Goal: Task Accomplishment & Management: Use online tool/utility

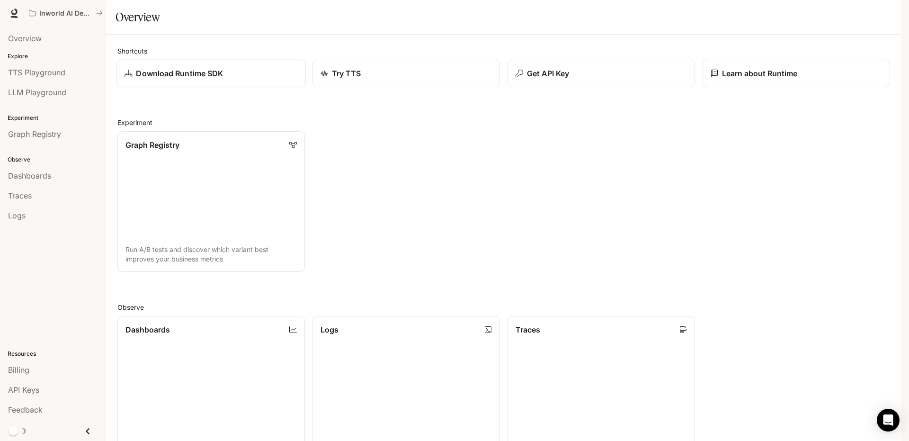
click at [207, 79] on p "Download Runtime SDK" at bounding box center [179, 73] width 87 height 11
click at [610, 79] on div "Get API Key" at bounding box center [601, 73] width 173 height 11
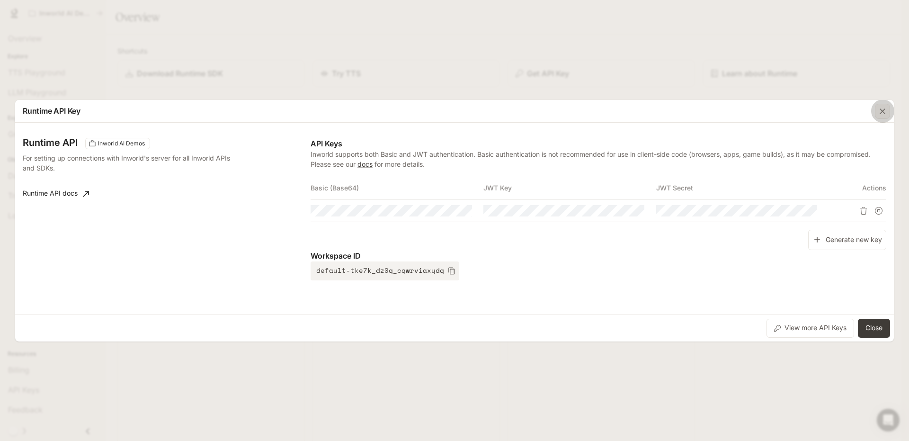
click at [889, 109] on div "button" at bounding box center [882, 111] width 15 height 15
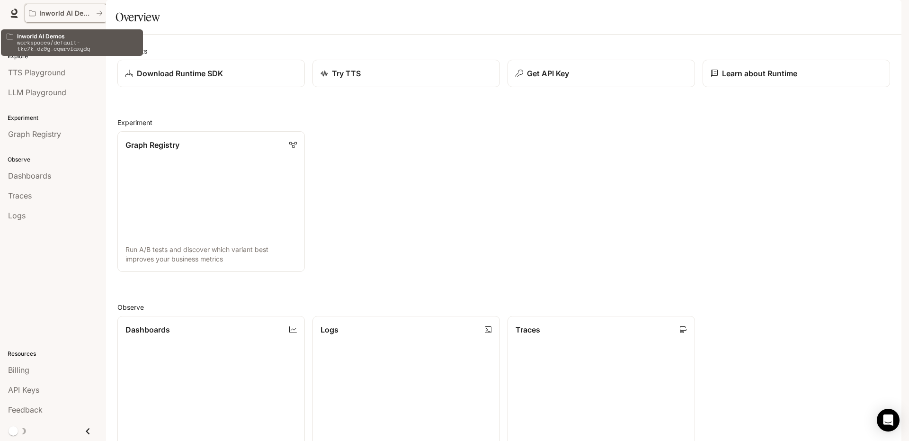
click at [56, 6] on button "Inworld AI Demos" at bounding box center [66, 13] width 82 height 19
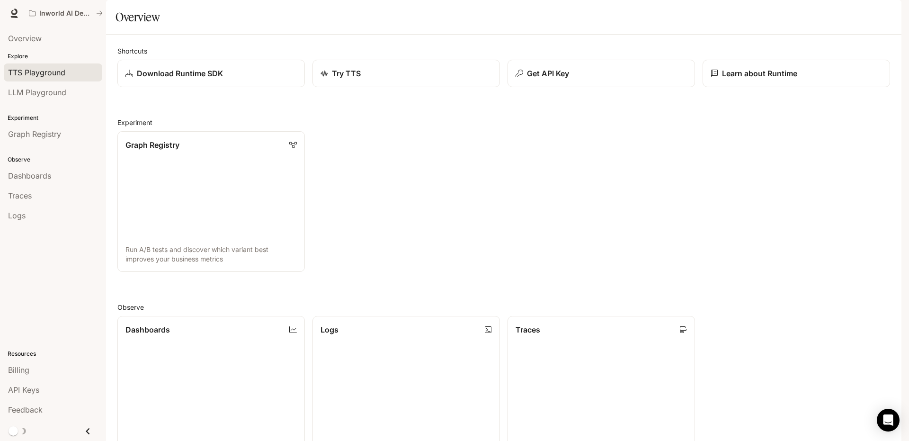
click at [38, 71] on span "TTS Playground" at bounding box center [36, 72] width 57 height 11
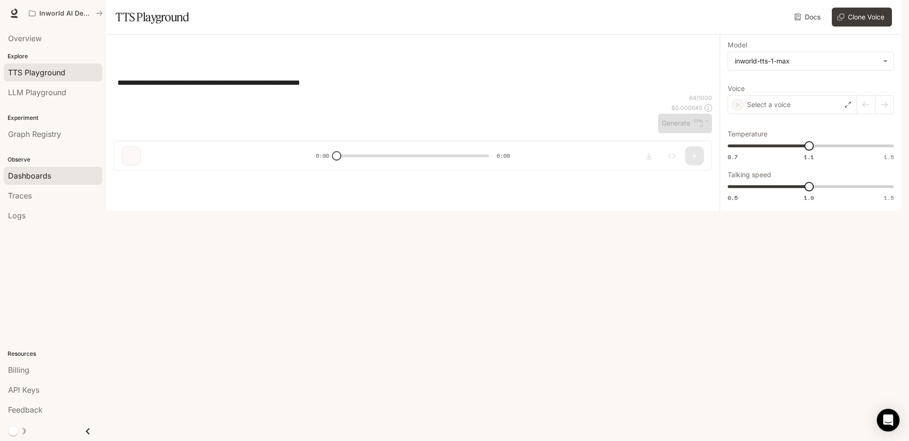
type input "**********"
type input "***"
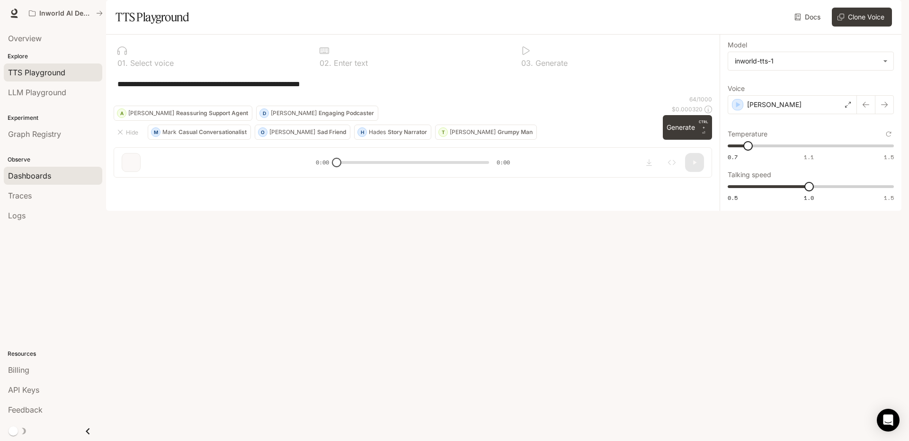
click at [51, 175] on div "Dashboards" at bounding box center [53, 175] width 90 height 11
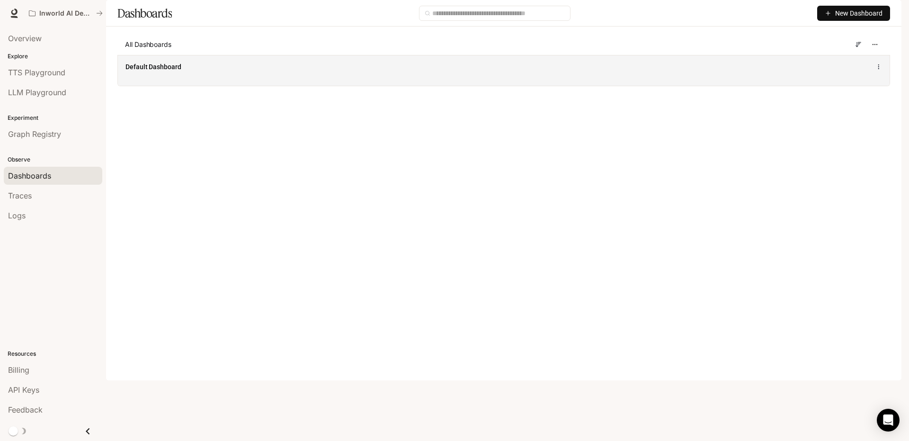
click at [161, 71] on span "Default Dashboard" at bounding box center [153, 66] width 56 height 9
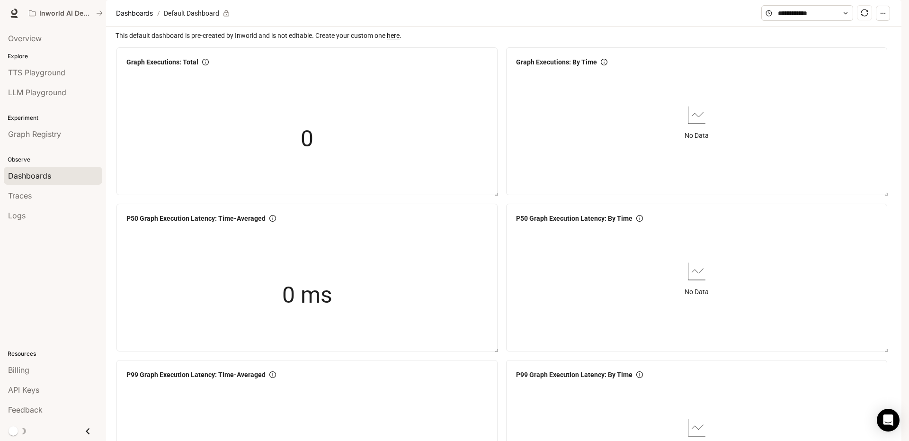
click at [398, 39] on link "here" at bounding box center [393, 36] width 13 height 8
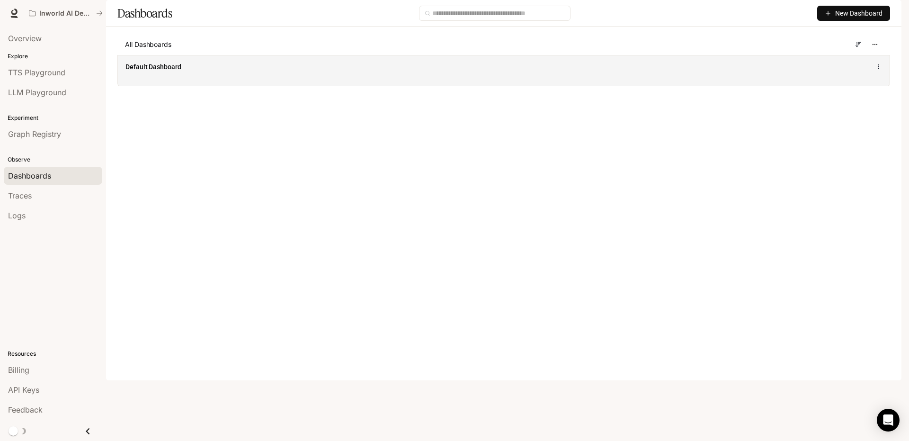
click at [873, 72] on div "Default Dashboard" at bounding box center [503, 66] width 756 height 11
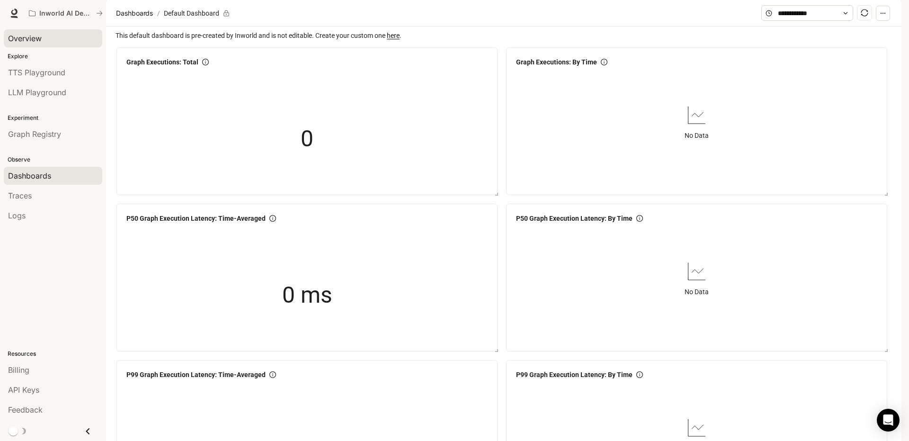
click at [37, 43] on span "Overview" at bounding box center [25, 38] width 34 height 11
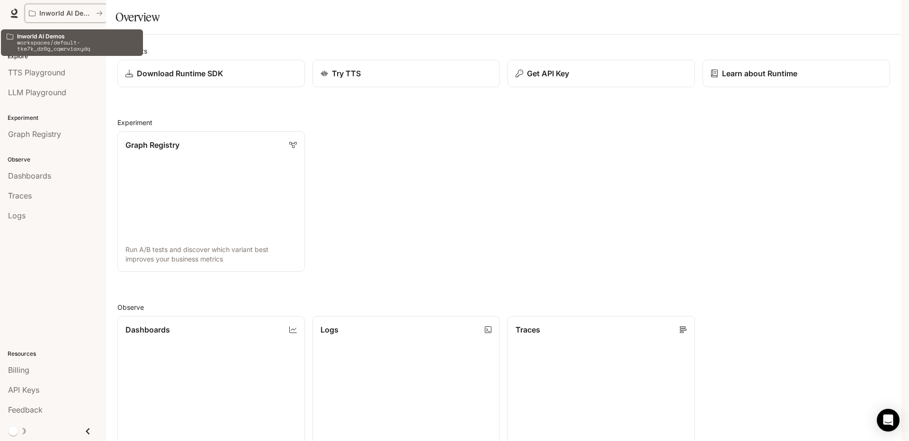
drag, startPoint x: 54, startPoint y: 10, endPoint x: 606, endPoint y: 240, distance: 598.5
click at [606, 240] on div "Skip to main content Inworld AI Demos Runtime Runtime Documentation Documentati…" at bounding box center [454, 220] width 909 height 441
click at [71, 12] on p "Inworld AI Demos" at bounding box center [65, 13] width 53 height 8
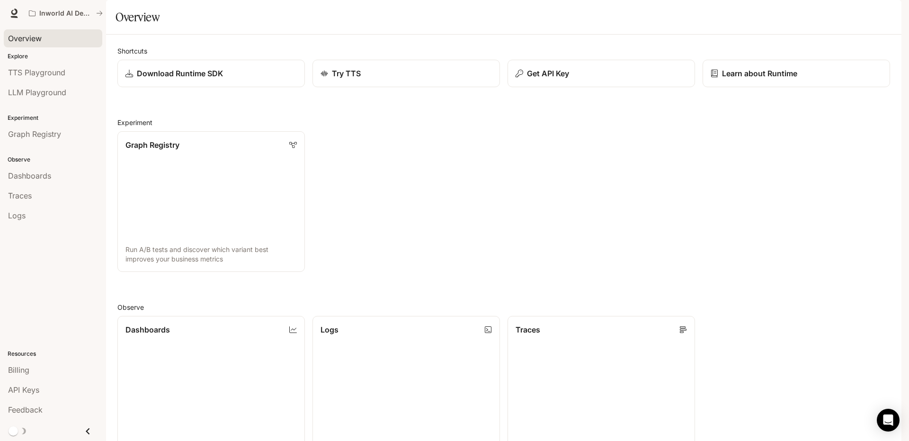
click at [47, 41] on div "Overview" at bounding box center [53, 38] width 90 height 11
click at [40, 372] on div "Billing" at bounding box center [53, 369] width 90 height 11
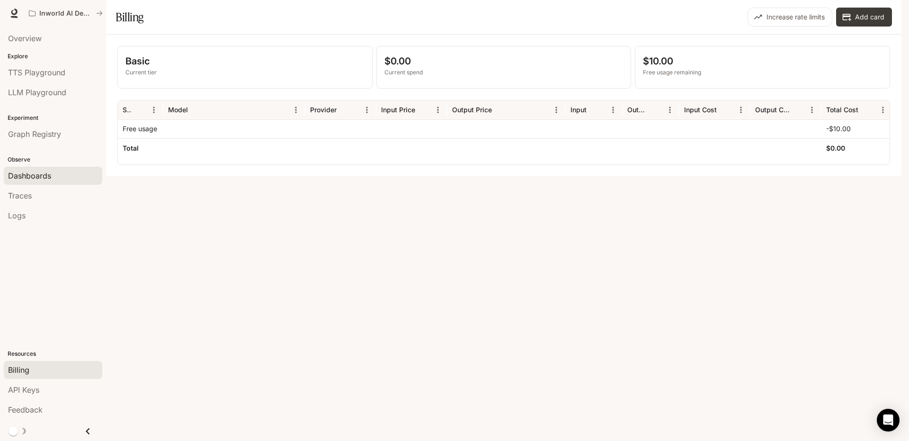
click at [38, 177] on span "Dashboards" at bounding box center [29, 175] width 43 height 11
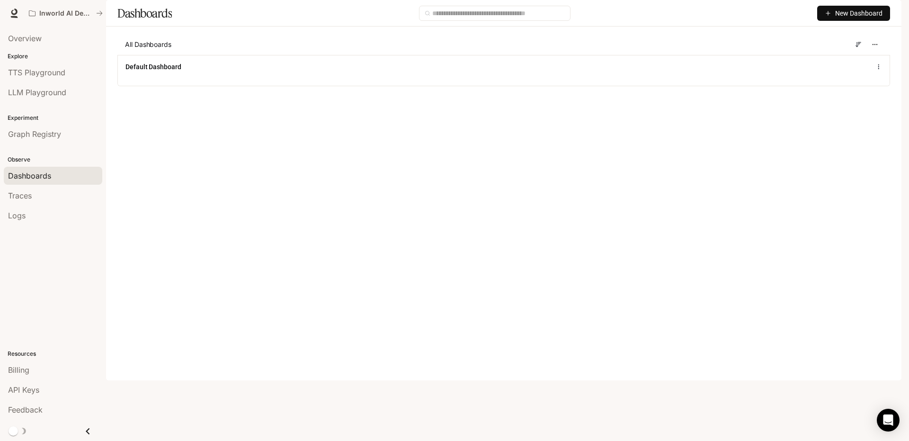
click at [850, 18] on span "New Dashboard" at bounding box center [858, 13] width 47 height 10
click at [841, 61] on div "Create dashboard" at bounding box center [842, 60] width 79 height 10
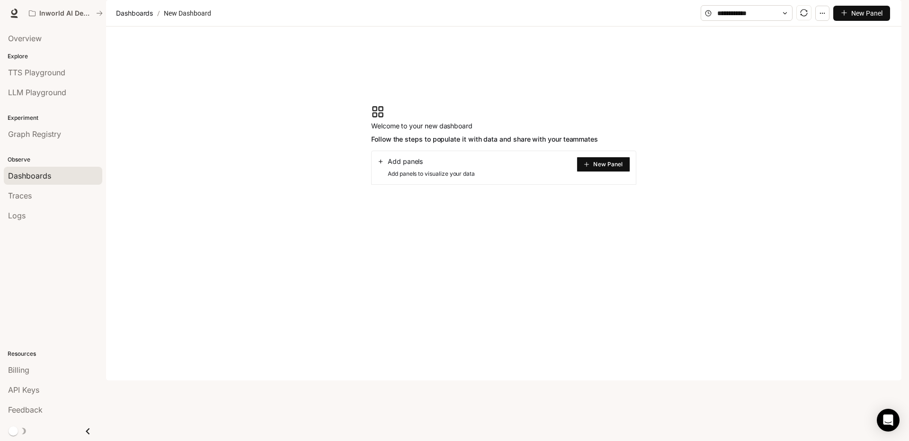
click at [189, 22] on article "New Dashboard" at bounding box center [187, 13] width 51 height 18
click at [600, 167] on span "New Panel" at bounding box center [607, 164] width 29 height 5
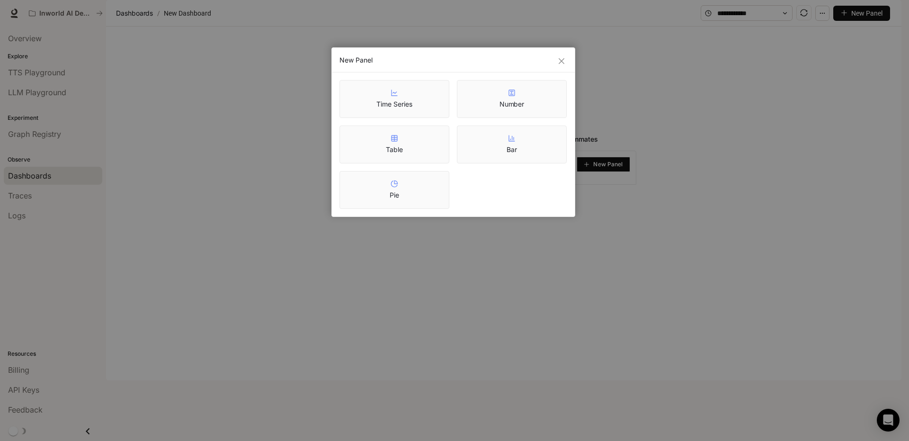
click at [398, 94] on div "Time Series" at bounding box center [394, 99] width 36 height 20
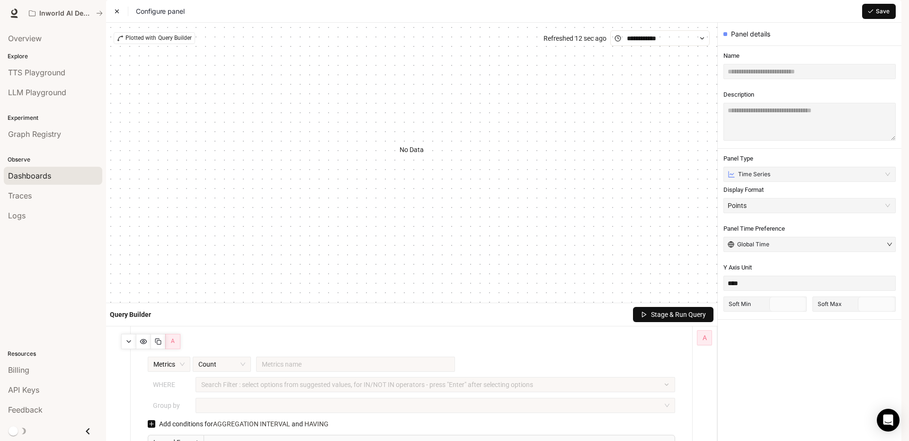
click at [48, 176] on span "Dashboards" at bounding box center [29, 175] width 43 height 11
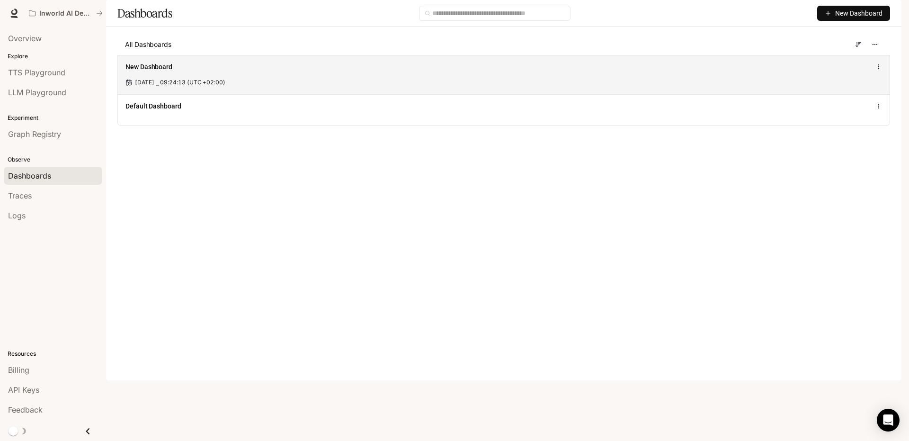
click at [877, 70] on icon at bounding box center [878, 66] width 7 height 7
click at [168, 86] on div "New Dashboard Sep 30, 2025 ⎯ 09:24:13 (UTC +02:00)" at bounding box center [504, 74] width 772 height 39
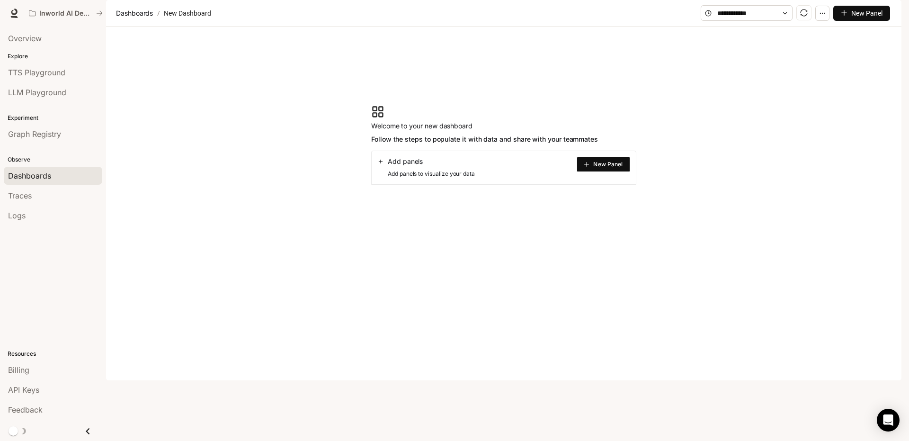
click at [827, 21] on button "button" at bounding box center [822, 13] width 14 height 15
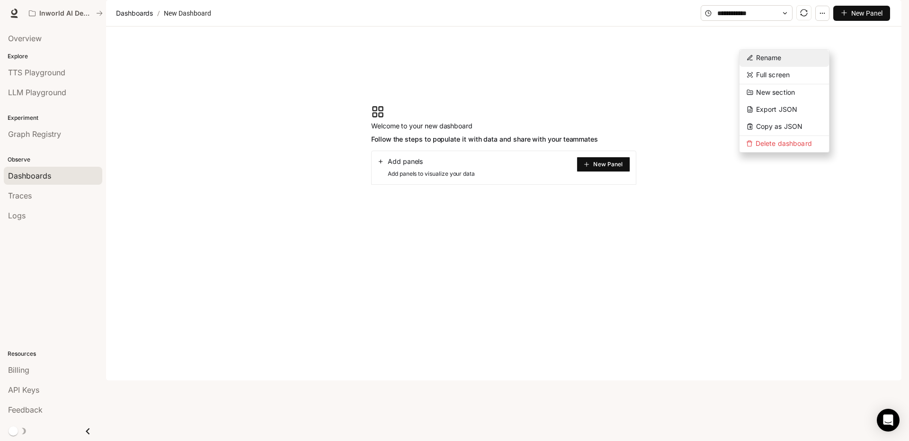
click at [776, 53] on span "Rename" at bounding box center [769, 57] width 26 height 8
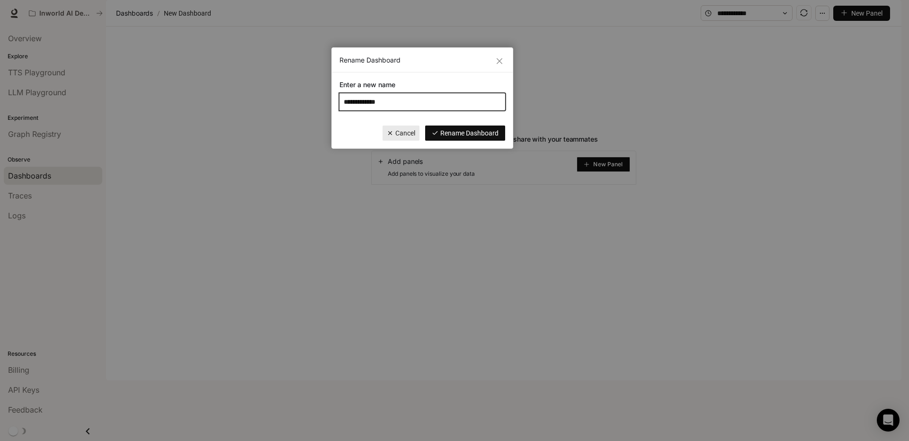
drag, startPoint x: 380, startPoint y: 107, endPoint x: 340, endPoint y: 96, distance: 41.0
click at [340, 96] on input "**********" at bounding box center [422, 101] width 166 height 17
paste input "text"
type input "**********"
click at [468, 131] on span "Rename Dashboard" at bounding box center [469, 133] width 58 height 10
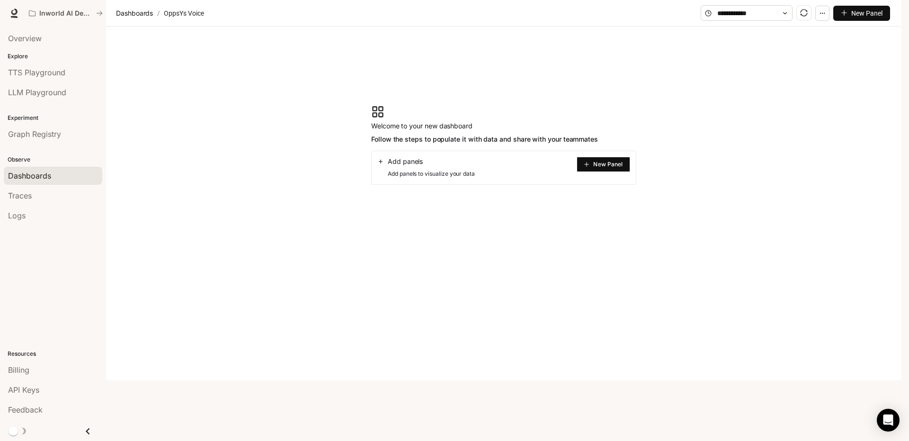
click at [566, 247] on section "Welcome to your new dashboard Follow the steps to populate it with data and sha…" at bounding box center [503, 145] width 795 height 237
click at [409, 166] on span "Add panels" at bounding box center [405, 161] width 35 height 9
click at [592, 172] on button "New Panel" at bounding box center [603, 164] width 53 height 15
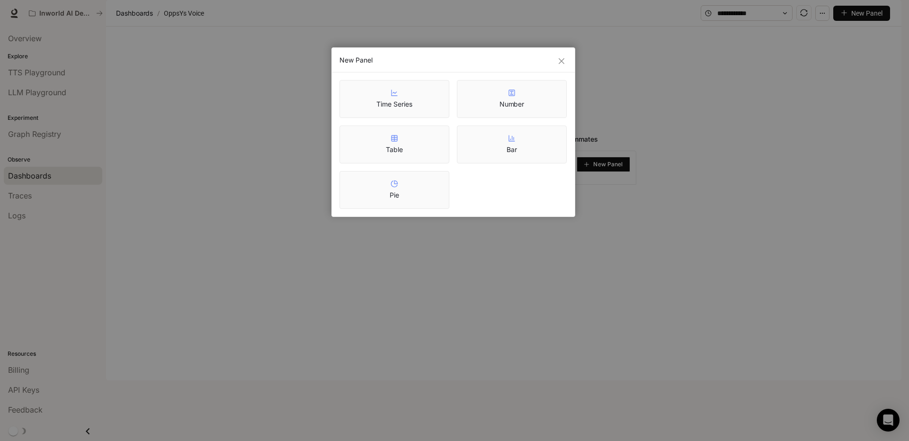
click at [400, 140] on div "Table" at bounding box center [394, 144] width 17 height 20
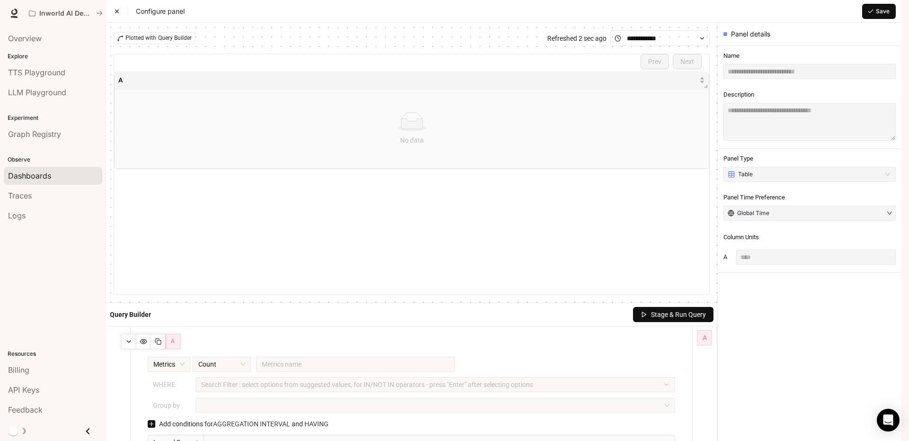
click at [881, 16] on span "Save" at bounding box center [883, 11] width 14 height 9
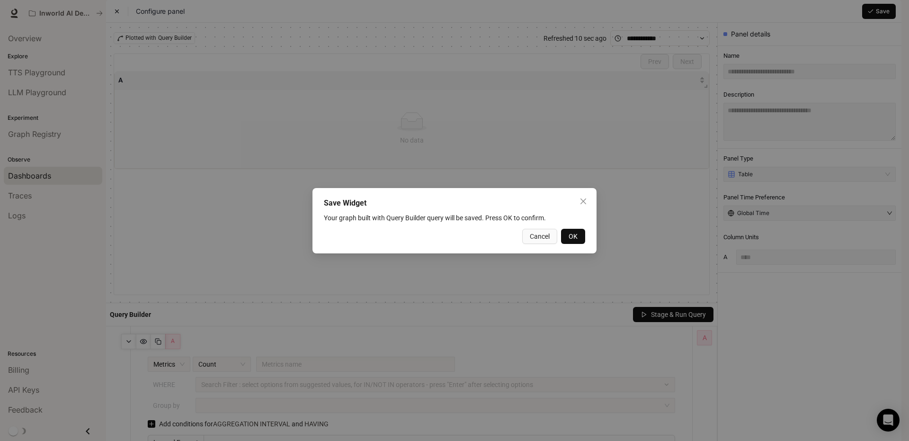
click at [575, 235] on span "OK" at bounding box center [573, 236] width 9 height 10
